Goal: Transaction & Acquisition: Obtain resource

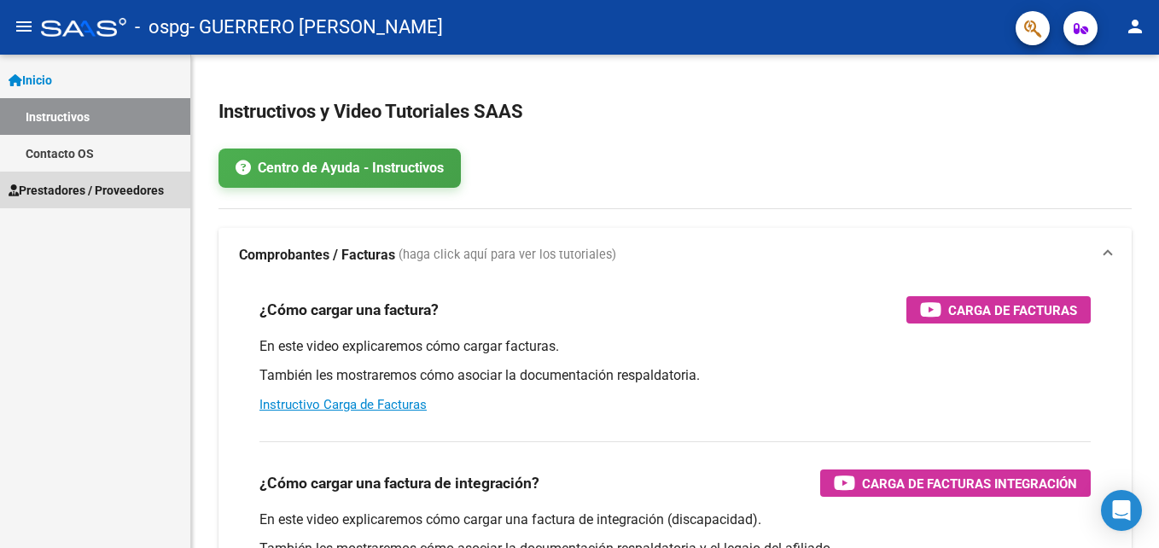
click at [103, 190] on span "Prestadores / Proveedores" at bounding box center [86, 190] width 155 height 19
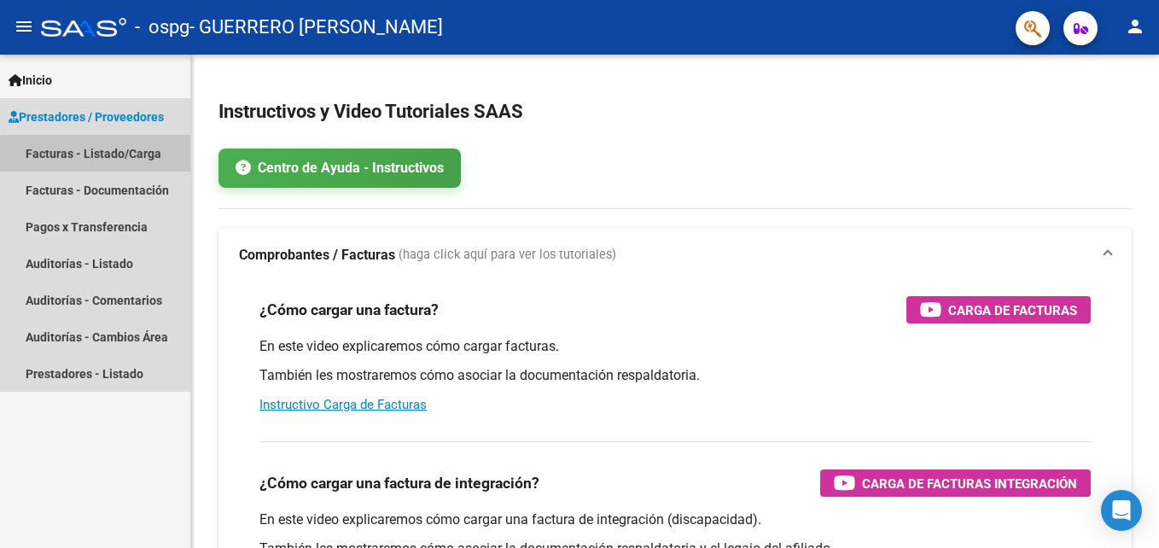
click at [109, 160] on link "Facturas - Listado/Carga" at bounding box center [95, 153] width 190 height 37
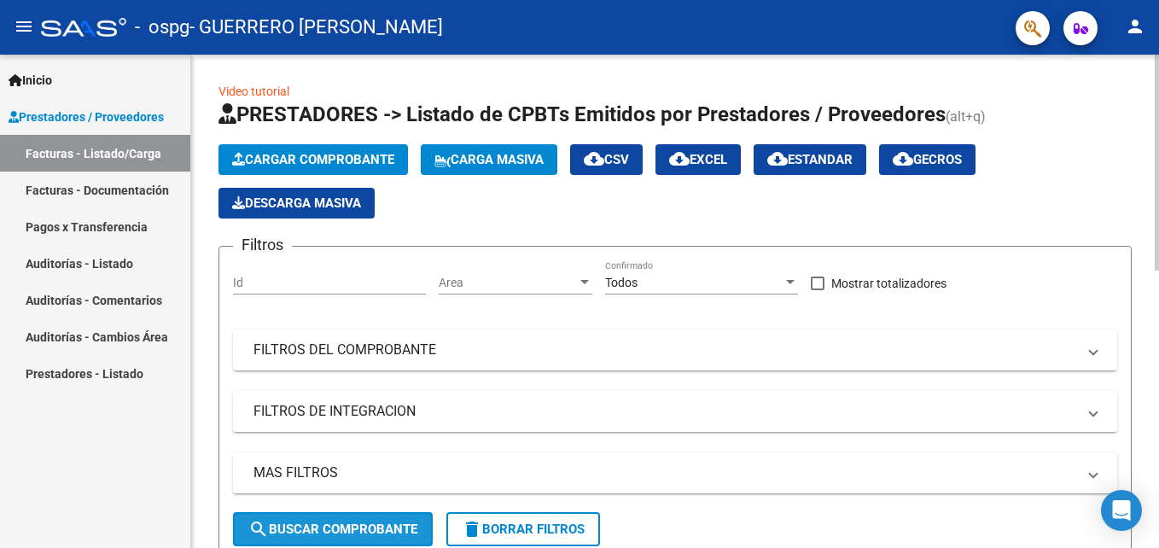
click at [378, 523] on span "search Buscar Comprobante" at bounding box center [332, 528] width 169 height 15
click at [368, 345] on mat-panel-title "FILTROS DEL COMPROBANTE" at bounding box center [664, 349] width 822 height 19
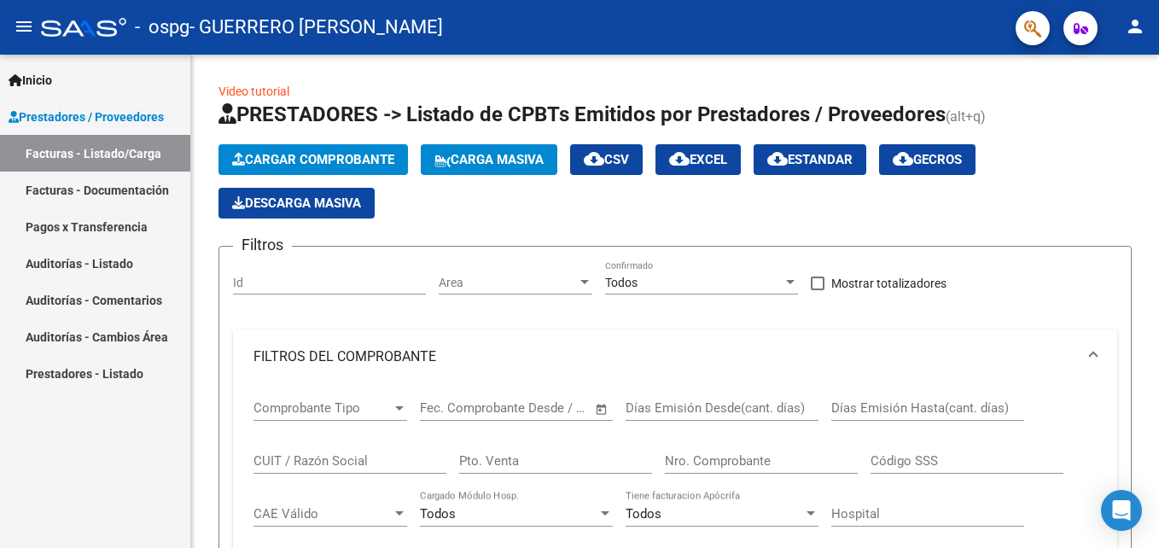
click at [116, 504] on div "Inicio Instructivos Contacto OS Prestadores / Proveedores Facturas - Listado/Ca…" at bounding box center [95, 301] width 190 height 493
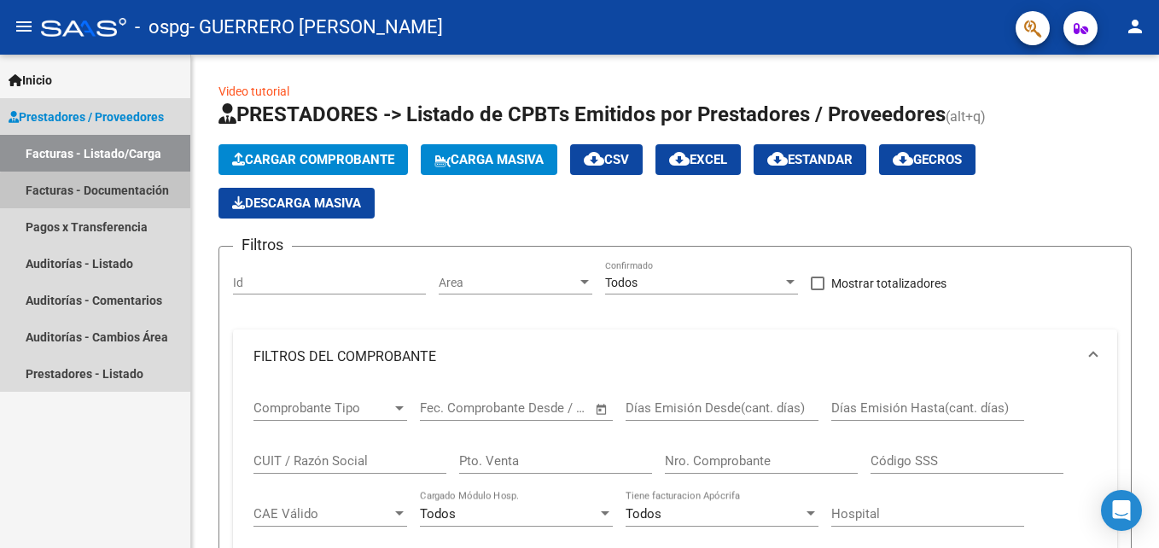
click at [127, 199] on link "Facturas - Documentación" at bounding box center [95, 189] width 190 height 37
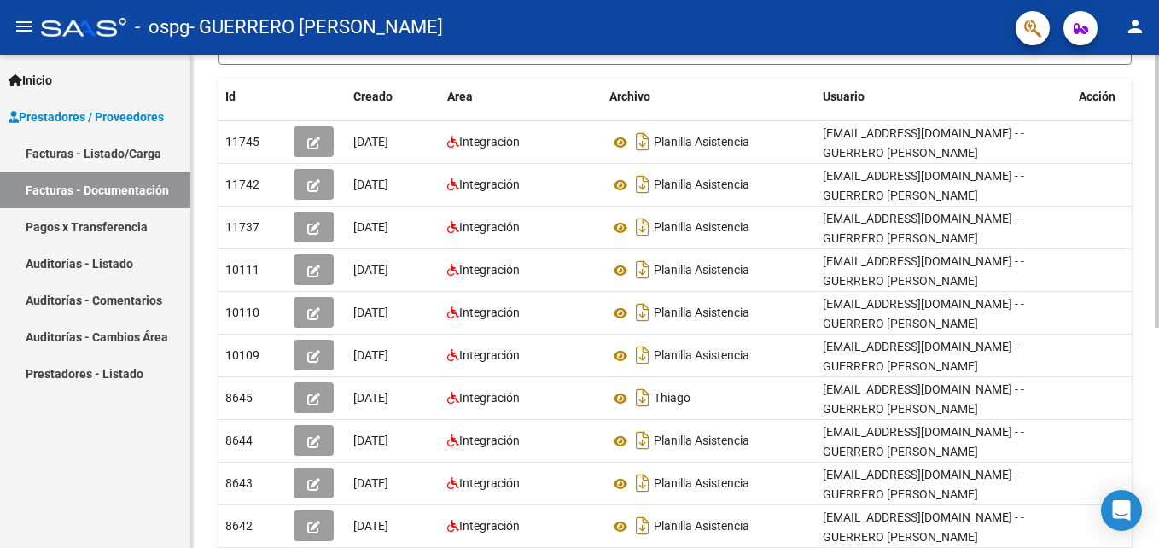
scroll to position [279, 0]
click at [1158, 377] on html "menu - ospg - GUERRERO [PERSON_NAME] person Inicio Instructivos Contacto OS Pre…" at bounding box center [579, 274] width 1159 height 548
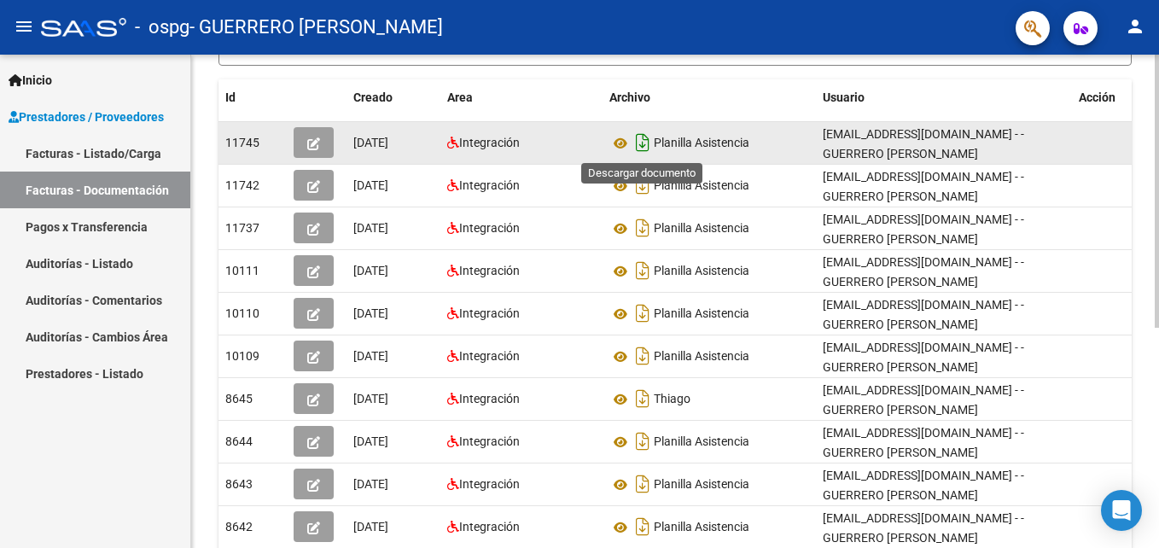
click at [636, 142] on icon "Descargar documento" at bounding box center [642, 142] width 22 height 27
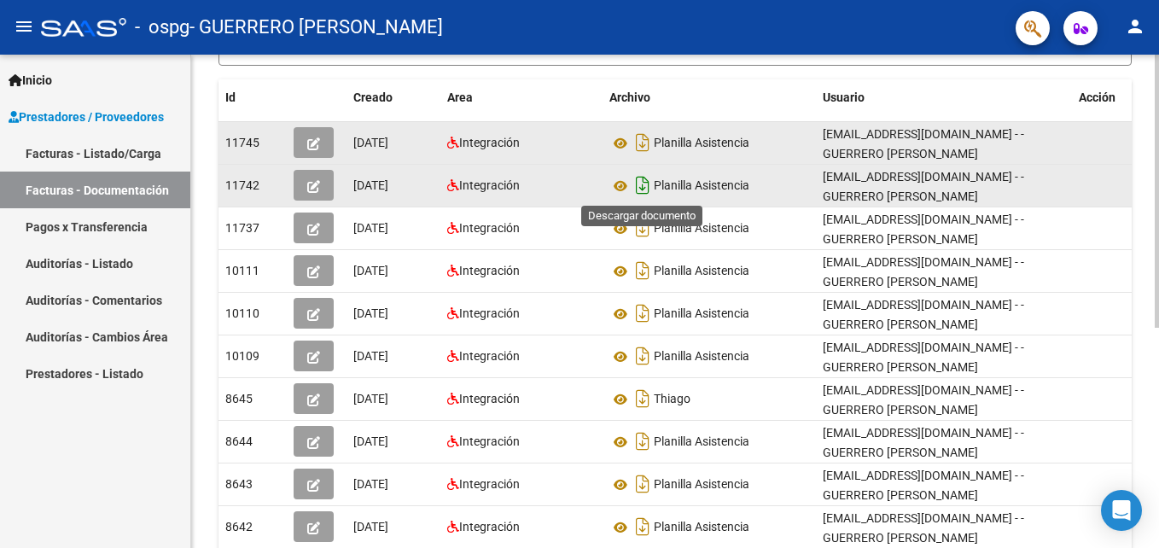
click at [639, 185] on icon "Descargar documento" at bounding box center [642, 184] width 22 height 27
click at [1061, 83] on datatable-header-cell "Usuario" at bounding box center [944, 97] width 256 height 37
